Goal: Task Accomplishment & Management: Manage account settings

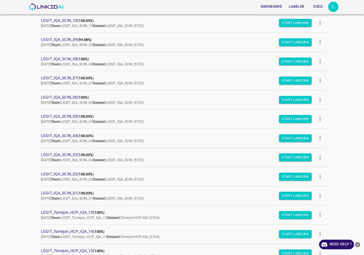
scroll to position [312, 0]
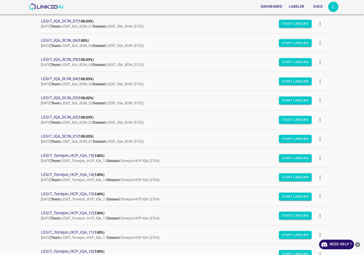
drag, startPoint x: 74, startPoint y: 145, endPoint x: 128, endPoint y: 2, distance: 153.3
click at [14, 152] on div "Dashboard Labeler Docs L Projects Datasets Teams Create new project Legit_Fitzp…" at bounding box center [182, 127] width 364 height 255
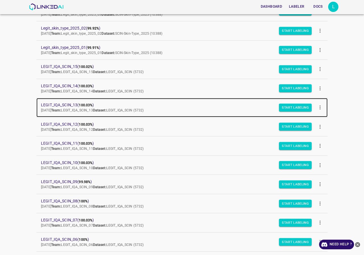
scroll to position [57, 0]
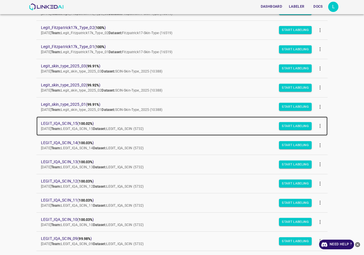
drag, startPoint x: 72, startPoint y: 121, endPoint x: 75, endPoint y: 123, distance: 3.2
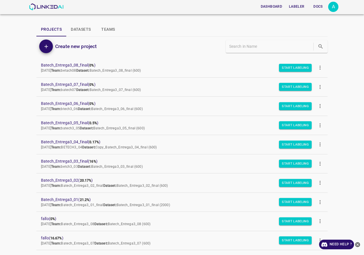
scroll to position [525, 0]
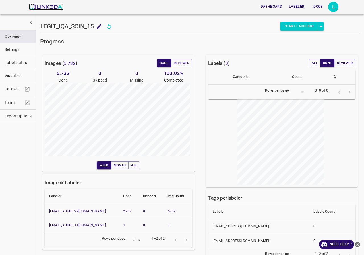
click at [48, 10] on img at bounding box center [46, 6] width 34 height 7
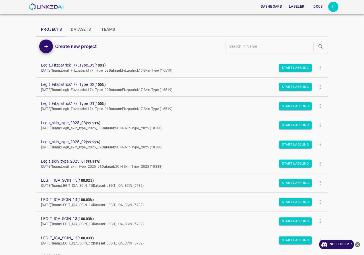
scroll to position [48, 0]
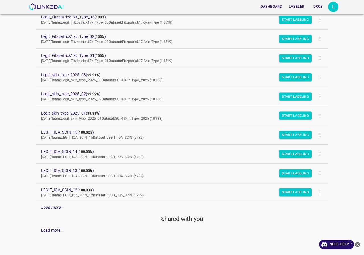
click at [331, 8] on div "L" at bounding box center [333, 7] width 10 height 10
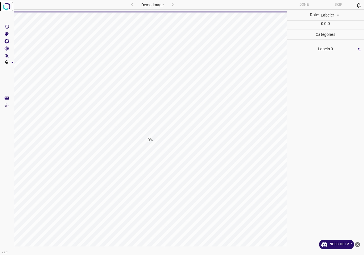
click at [6, 4] on img at bounding box center [7, 6] width 10 height 10
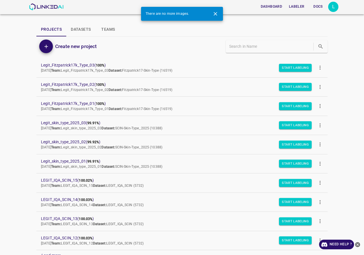
scroll to position [48, 0]
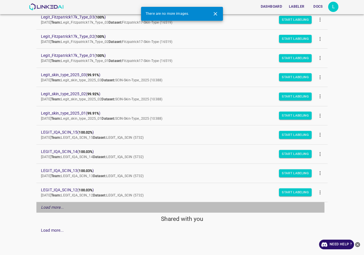
click at [64, 208] on div "Load more..." at bounding box center [181, 207] width 291 height 11
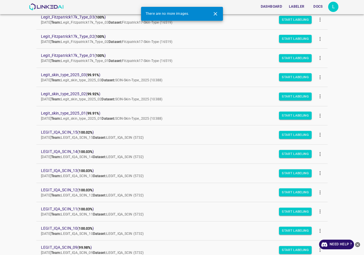
click at [336, 5] on div "L" at bounding box center [333, 7] width 10 height 10
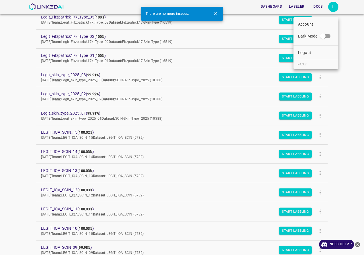
click at [301, 53] on p "Logout" at bounding box center [304, 53] width 13 height 6
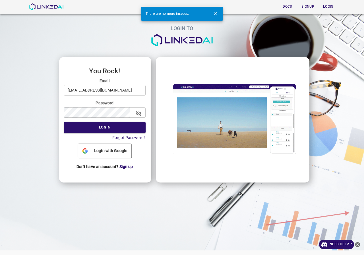
click at [95, 84] on div "Email legit@linkedai.co ​" at bounding box center [105, 87] width 82 height 18
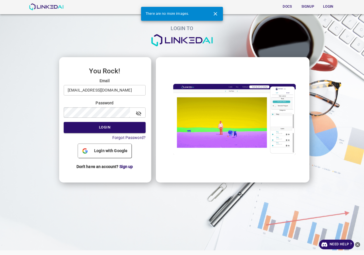
click at [96, 89] on input "legit@linkedai.co" at bounding box center [105, 90] width 82 height 11
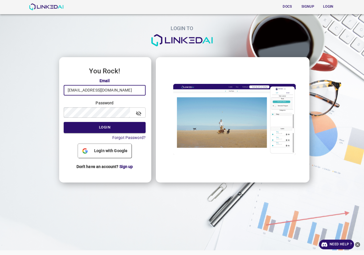
type input "admin@linkedai.co"
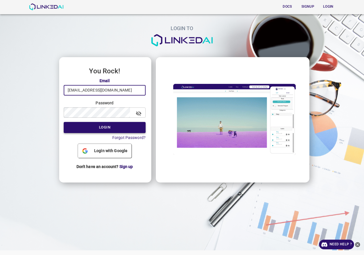
click at [87, 124] on button "Login" at bounding box center [105, 127] width 82 height 11
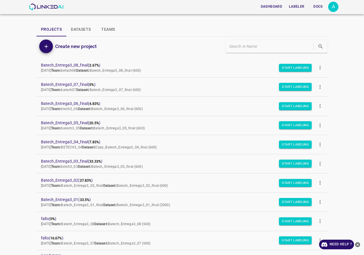
scroll to position [49, 0]
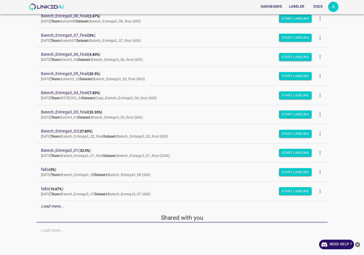
click at [52, 206] on em "Load more..." at bounding box center [52, 206] width 23 height 5
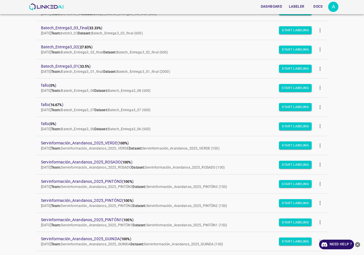
scroll to position [247, 0]
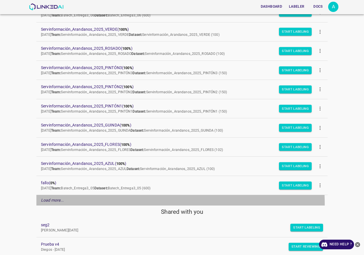
click at [57, 205] on div "Load more..." at bounding box center [181, 200] width 291 height 11
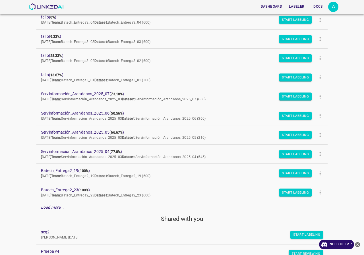
scroll to position [460, 0]
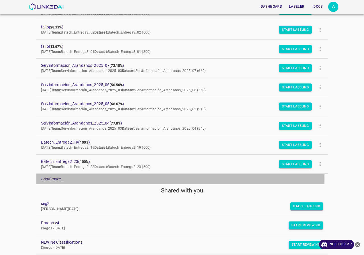
click at [79, 179] on div "Load more..." at bounding box center [181, 179] width 291 height 11
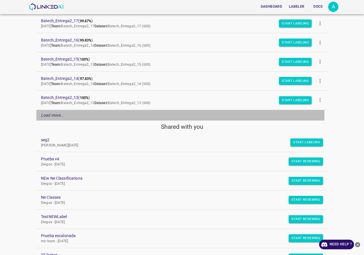
click at [57, 114] on em "Load more..." at bounding box center [52, 115] width 23 height 5
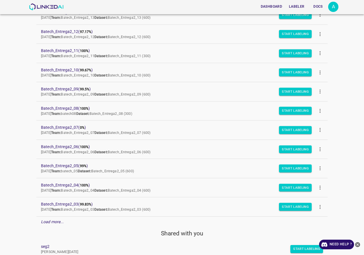
scroll to position [857, 0]
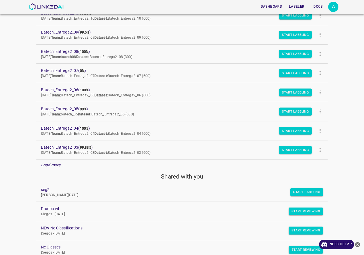
click at [56, 163] on em "Load more..." at bounding box center [52, 164] width 23 height 5
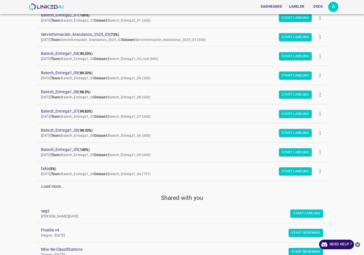
click at [55, 186] on em "Load more..." at bounding box center [52, 186] width 23 height 5
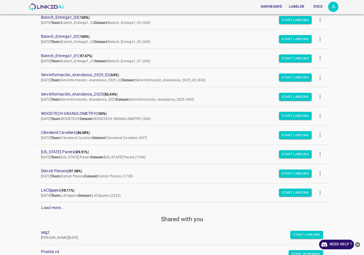
scroll to position [1170, 0]
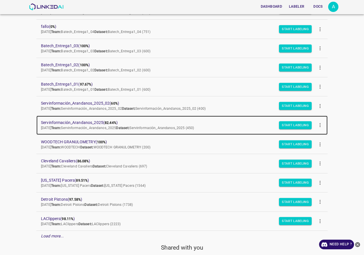
click at [72, 121] on span "Servinformación_Arandanos_2025 ( 82.44% )" at bounding box center [177, 123] width 273 height 6
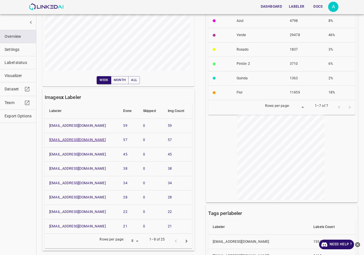
scroll to position [142, 0]
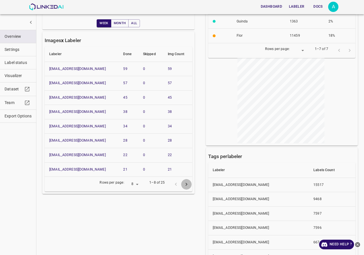
click at [188, 185] on button "Go to next page" at bounding box center [186, 184] width 11 height 11
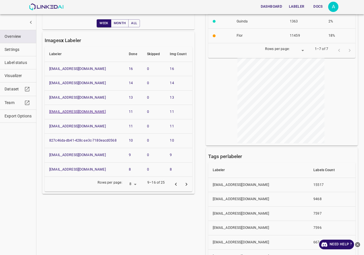
click at [71, 113] on link "csquinteropadua@gmail.com" at bounding box center [77, 112] width 57 height 4
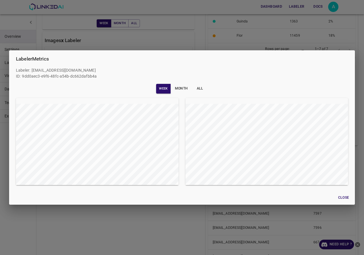
click at [0, 143] on div "Labeler Metrics Labeler : csquinteropadua@gmail.com ID: 9dd0aec3-e9f6-48fc-a54b…" at bounding box center [182, 127] width 364 height 255
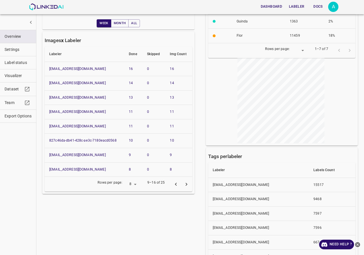
click at [173, 183] on icon "Go to previous page" at bounding box center [176, 184] width 6 height 6
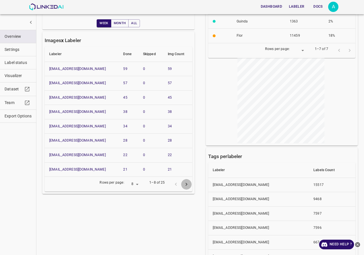
click at [185, 183] on icon "Go to next page" at bounding box center [186, 184] width 6 height 6
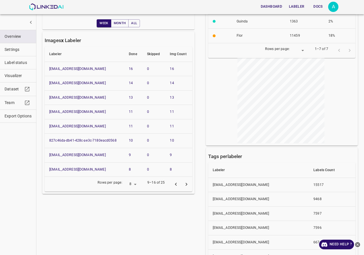
click at [185, 183] on icon "Go to next page" at bounding box center [186, 184] width 6 height 6
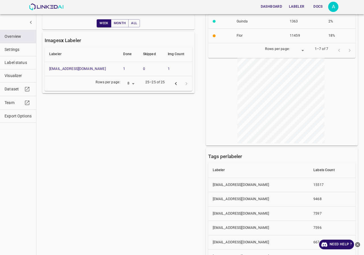
click at [175, 83] on icon "Go to previous page" at bounding box center [176, 83] width 2 height 3
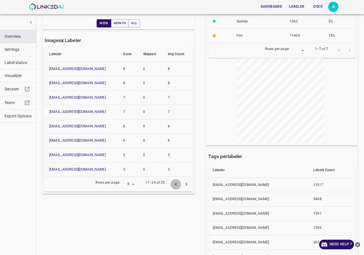
click at [174, 185] on icon "Go to previous page" at bounding box center [176, 184] width 6 height 6
click at [174, 185] on div at bounding box center [180, 184] width 21 height 11
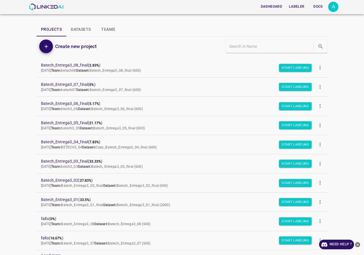
scroll to position [49, 0]
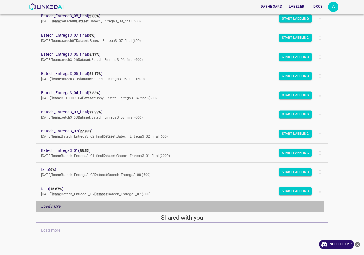
click at [74, 205] on div "Load more..." at bounding box center [181, 206] width 291 height 11
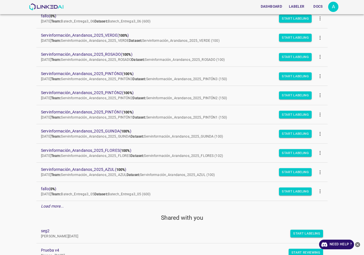
click at [55, 204] on em "Load more..." at bounding box center [52, 206] width 23 height 5
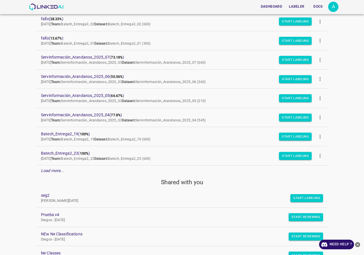
click at [43, 170] on em "Load more..." at bounding box center [52, 170] width 23 height 5
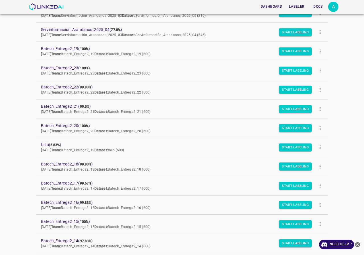
scroll to position [667, 0]
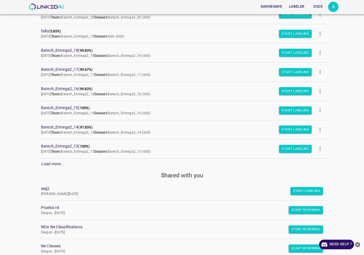
click at [51, 166] on em "Load more..." at bounding box center [52, 163] width 23 height 5
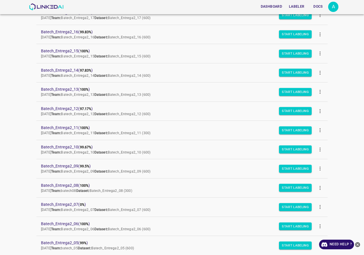
scroll to position [894, 0]
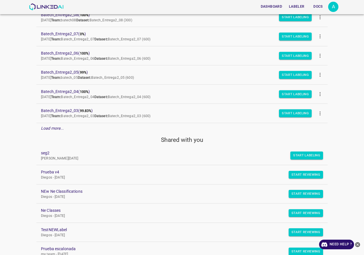
click at [48, 131] on div "Load more..." at bounding box center [181, 128] width 291 height 11
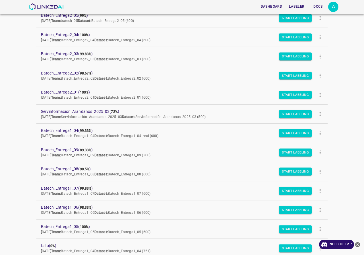
scroll to position [1036, 0]
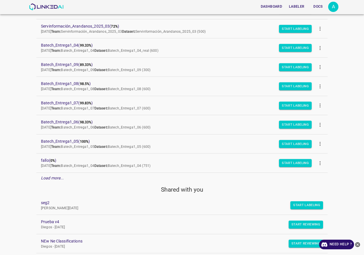
click at [62, 177] on em "Load more..." at bounding box center [52, 178] width 23 height 5
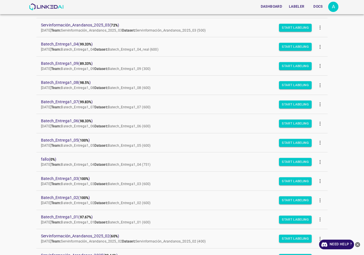
scroll to position [1121, 0]
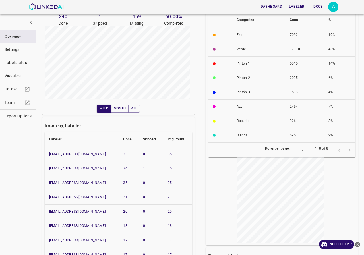
scroll to position [114, 0]
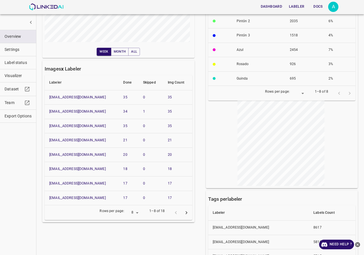
click at [186, 243] on div "Images ( 400 ) Done Reviewed 240 Done 1 Skipped 159 Missing 60.00 % Completed W…" at bounding box center [114, 157] width 163 height 451
click at [184, 241] on div "Images ( 400 ) Done Reviewed 240 Done 1 Skipped 159 Missing 60.00 % Completed W…" at bounding box center [114, 157] width 163 height 451
click at [184, 239] on div "Images ( 400 ) Done Reviewed 240 Done 1 Skipped 159 Missing 60.00 % Completed W…" at bounding box center [114, 157] width 163 height 451
click at [185, 214] on icon "Go to next page" at bounding box center [186, 212] width 2 height 3
click at [66, 156] on link "asgarciaxd321@gmail.com" at bounding box center [77, 155] width 57 height 4
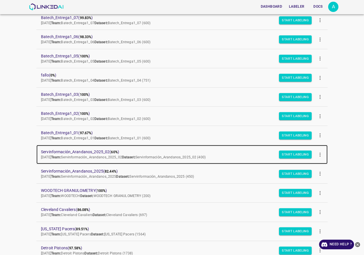
scroll to position [1150, 0]
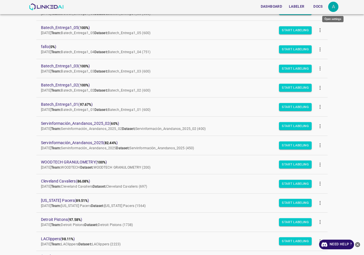
click at [335, 6] on div "A" at bounding box center [333, 7] width 10 height 10
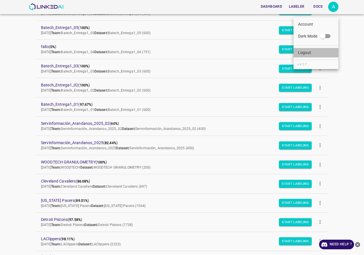
click at [314, 52] on li "Logout" at bounding box center [315, 52] width 45 height 9
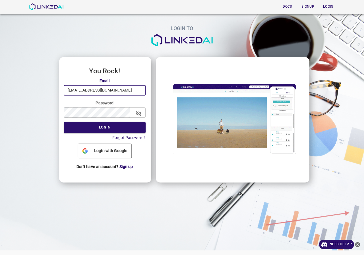
click at [95, 93] on input "admin@linkedai.co" at bounding box center [105, 90] width 82 height 11
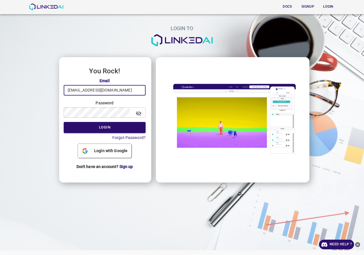
type input "[EMAIL_ADDRESS][DOMAIN_NAME]"
click at [112, 130] on button "Login" at bounding box center [105, 127] width 82 height 11
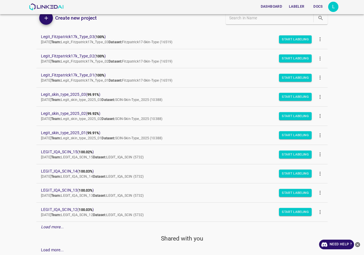
scroll to position [48, 0]
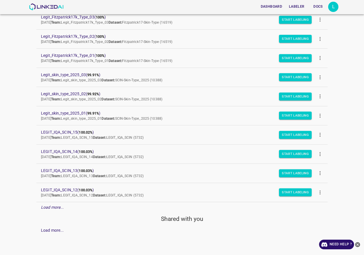
click at [49, 205] on em "Load more..." at bounding box center [52, 207] width 23 height 5
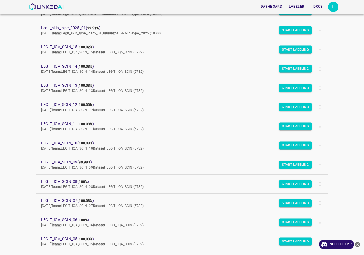
scroll to position [240, 0]
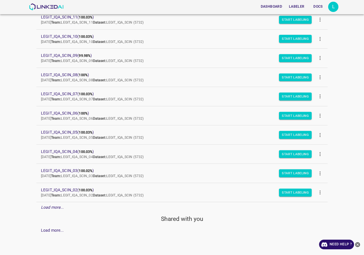
click at [60, 207] on em "Load more..." at bounding box center [52, 207] width 23 height 5
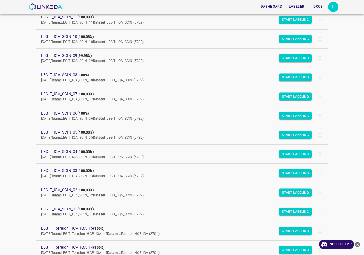
drag, startPoint x: 70, startPoint y: 207, endPoint x: 38, endPoint y: 194, distance: 35.1
click at [17, 198] on div "Dashboard Labeler Docs L Projects Datasets Teams Create new project Legit_Fitzp…" at bounding box center [182, 127] width 364 height 255
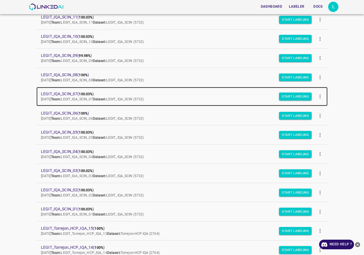
drag, startPoint x: 72, startPoint y: 171, endPoint x: 99, endPoint y: 88, distance: 87.8
click at [99, 88] on link "LEGIT_IQA_SCIN_07 ( 100.03% ) Wed Jun 11 2025 Team: LEGIT_IQA_SCIN_07 Dataset: …" at bounding box center [181, 96] width 291 height 19
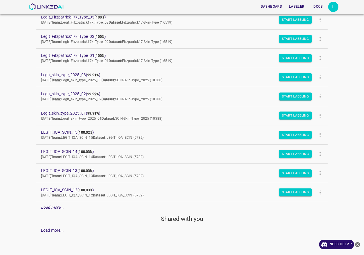
click at [52, 211] on div "Load more..." at bounding box center [181, 207] width 291 height 11
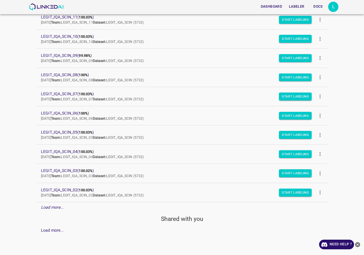
click at [51, 207] on em "Load more..." at bounding box center [52, 207] width 23 height 5
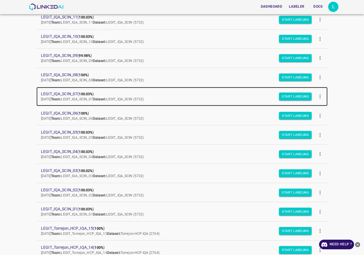
drag, startPoint x: 72, startPoint y: 90, endPoint x: 75, endPoint y: 91, distance: 3.1
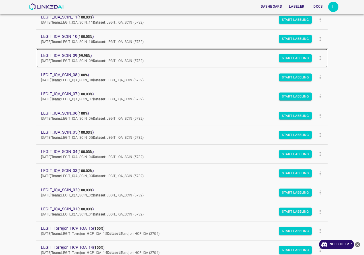
drag, startPoint x: 69, startPoint y: 56, endPoint x: 78, endPoint y: 59, distance: 9.6
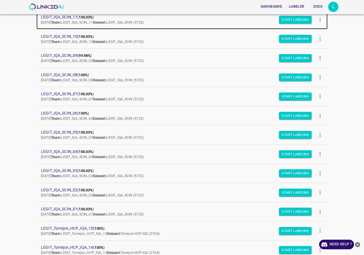
scroll to position [126, 0]
